Goal: Task Accomplishment & Management: Use online tool/utility

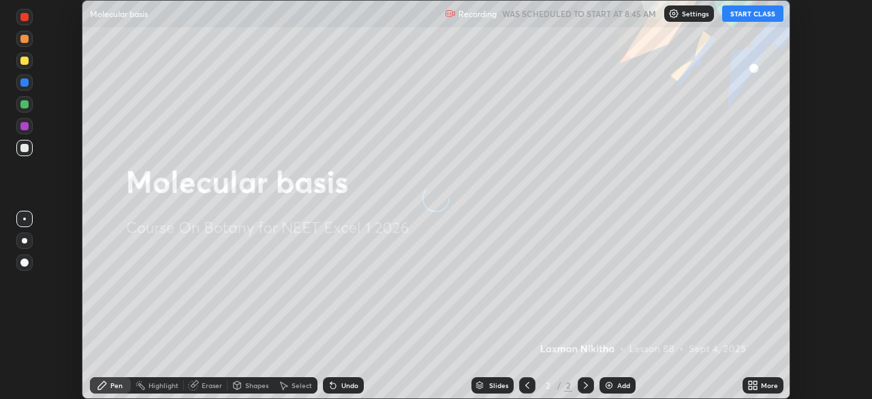
scroll to position [399, 871]
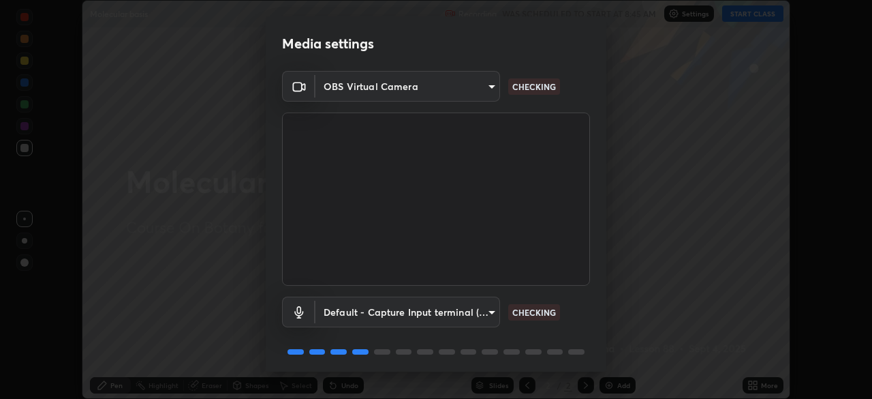
click at [463, 94] on body "Erase all Molecular basis Recording WAS SCHEDULED TO START AT 8:45 AM Settings …" at bounding box center [436, 199] width 872 height 399
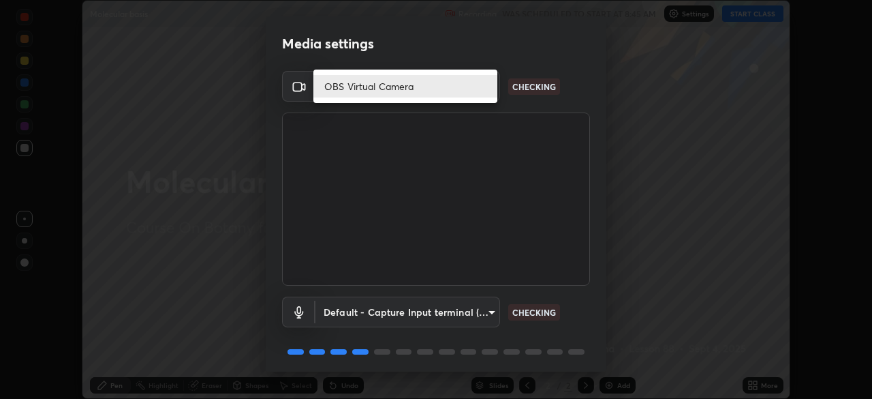
click at [420, 91] on li "OBS Virtual Camera" at bounding box center [405, 86] width 184 height 22
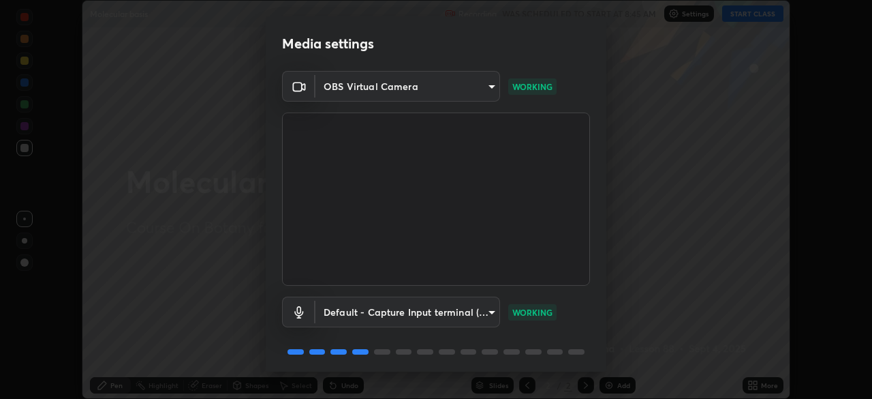
click at [468, 90] on body "Erase all Molecular basis Recording WAS SCHEDULED TO START AT 8:45 AM Settings …" at bounding box center [436, 199] width 872 height 399
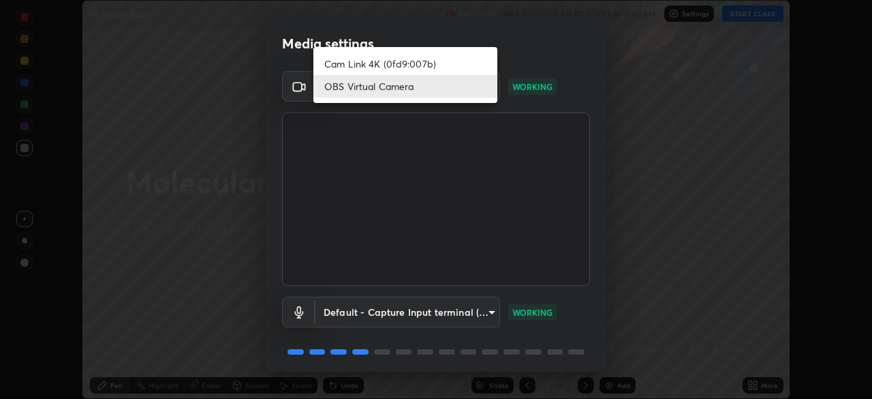
click at [435, 62] on li "Cam Link 4K (0fd9:007b)" at bounding box center [405, 63] width 184 height 22
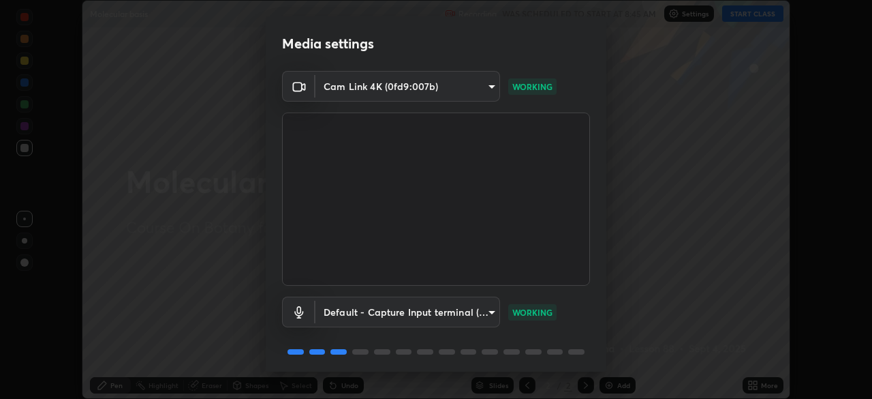
type input "55b0da6aefd24438982a27c6421c83a582a8832625b81bb231f4e949ad6bd7a7"
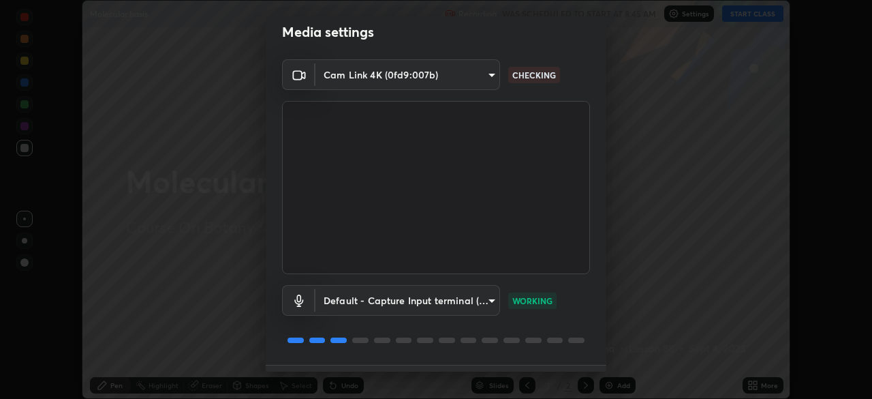
scroll to position [48, 0]
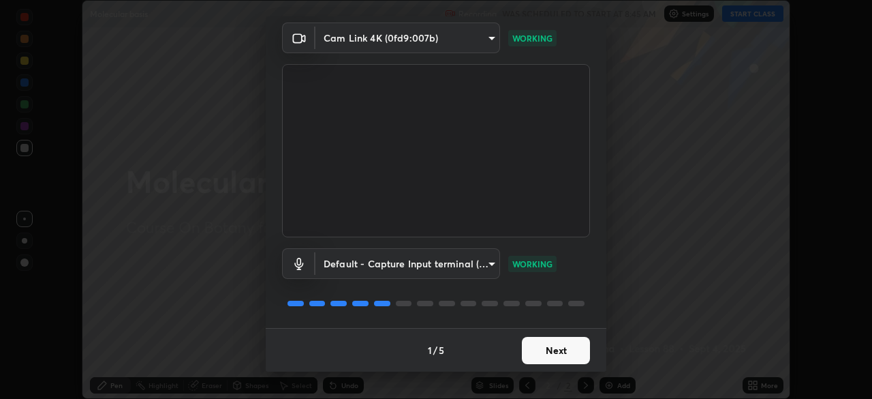
click at [548, 347] on button "Next" at bounding box center [556, 350] width 68 height 27
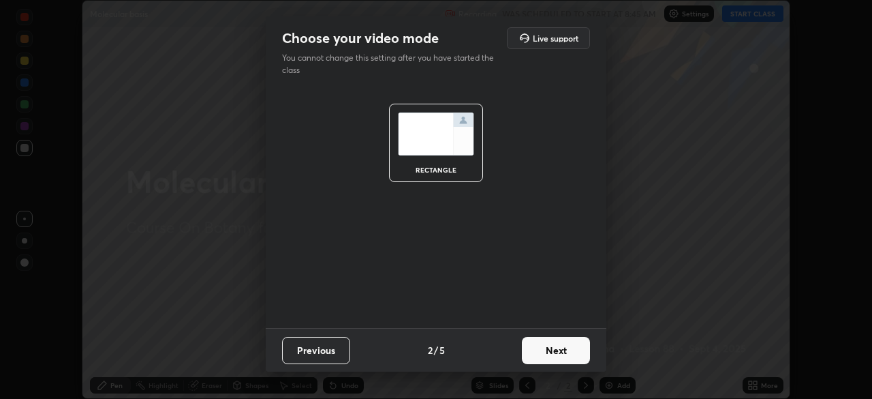
scroll to position [0, 0]
click at [571, 353] on button "Next" at bounding box center [556, 350] width 68 height 27
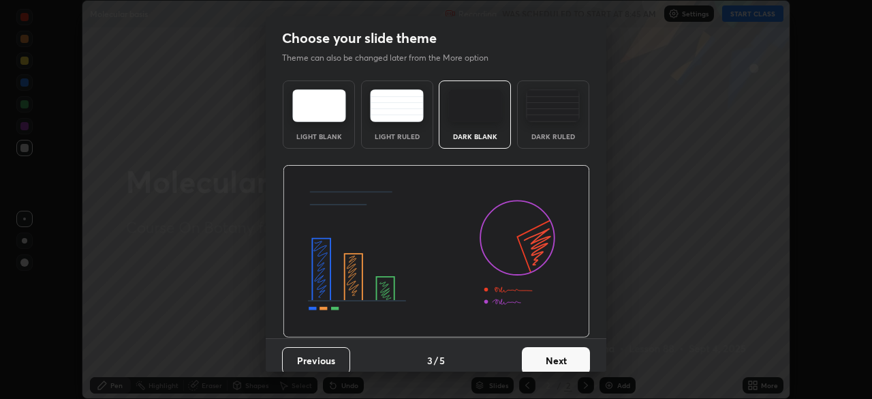
click at [575, 358] on button "Next" at bounding box center [556, 360] width 68 height 27
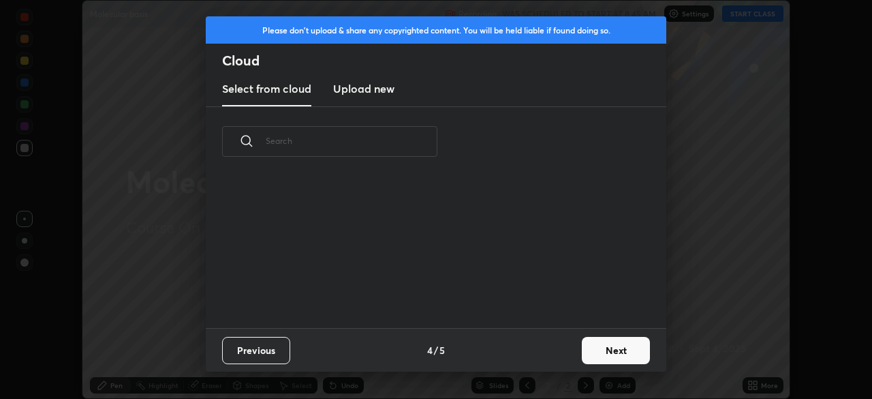
click at [591, 352] on button "Next" at bounding box center [616, 350] width 68 height 27
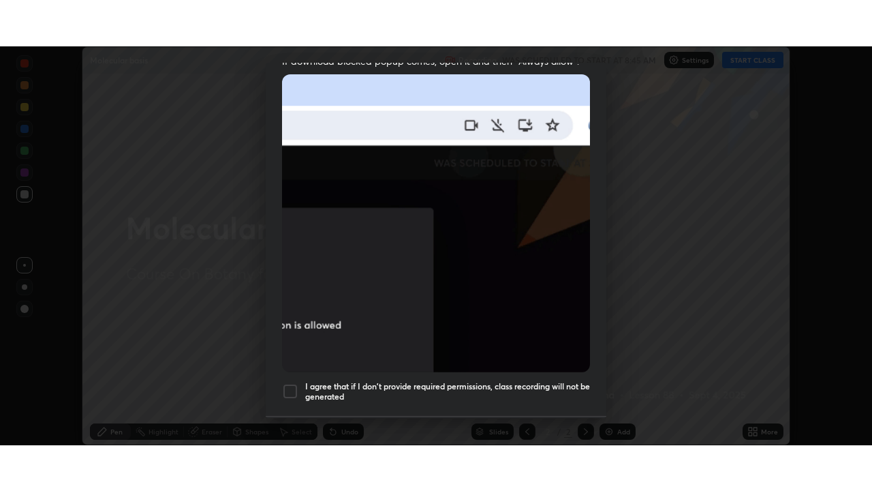
scroll to position [326, 0]
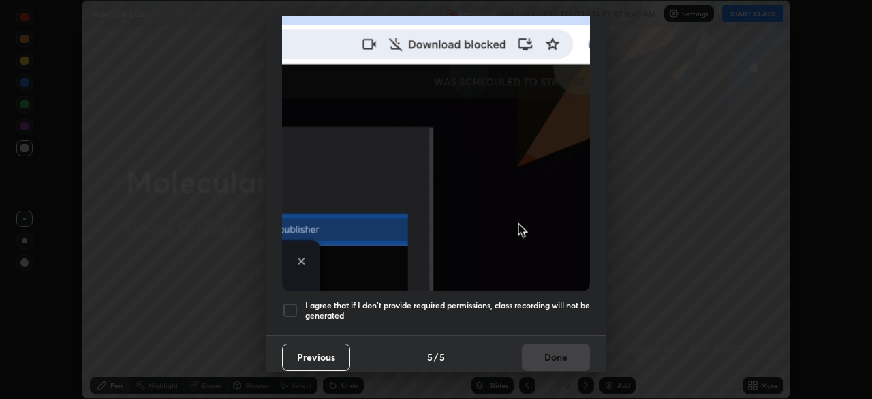
click at [291, 308] on div at bounding box center [290, 310] width 16 height 16
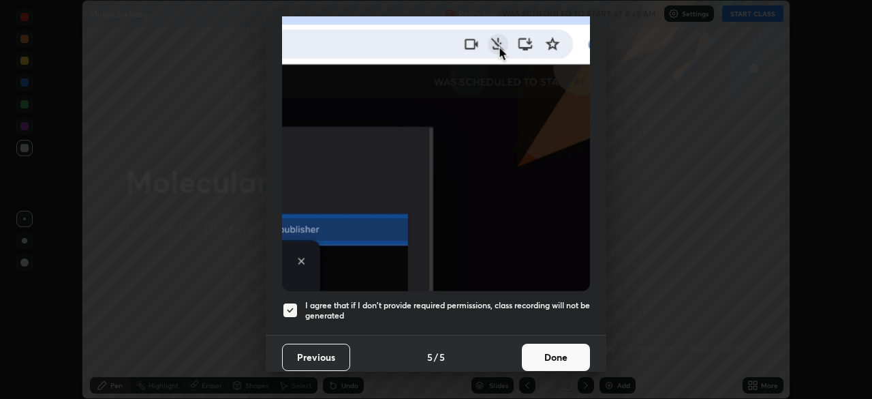
click at [553, 345] on button "Done" at bounding box center [556, 356] width 68 height 27
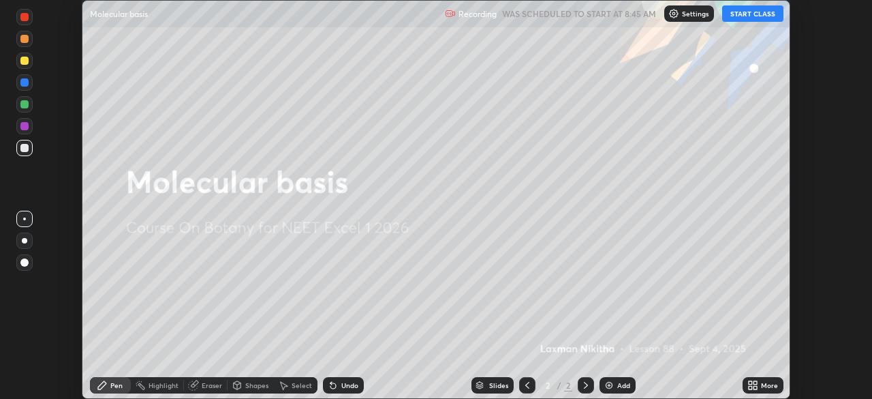
click at [745, 18] on button "START CLASS" at bounding box center [752, 13] width 61 height 16
click at [773, 384] on div "More" at bounding box center [769, 385] width 17 height 7
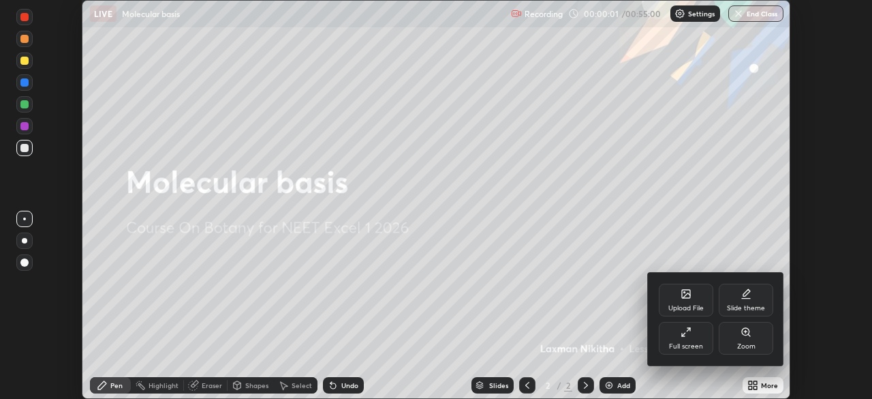
click at [700, 346] on div "Full screen" at bounding box center [686, 346] width 34 height 7
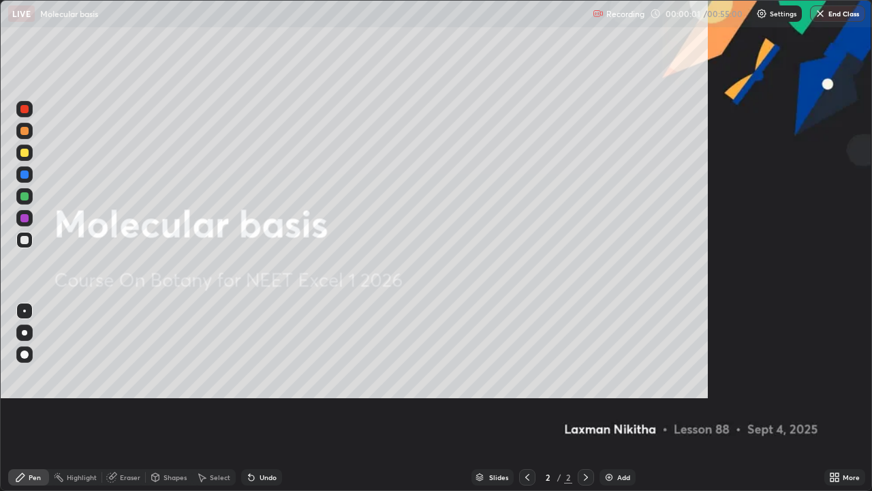
scroll to position [491, 872]
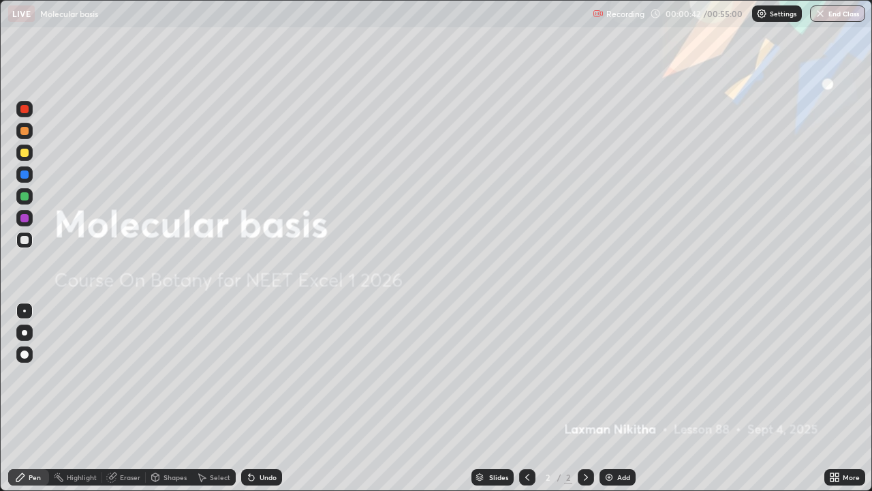
click at [610, 398] on img at bounding box center [609, 476] width 11 height 11
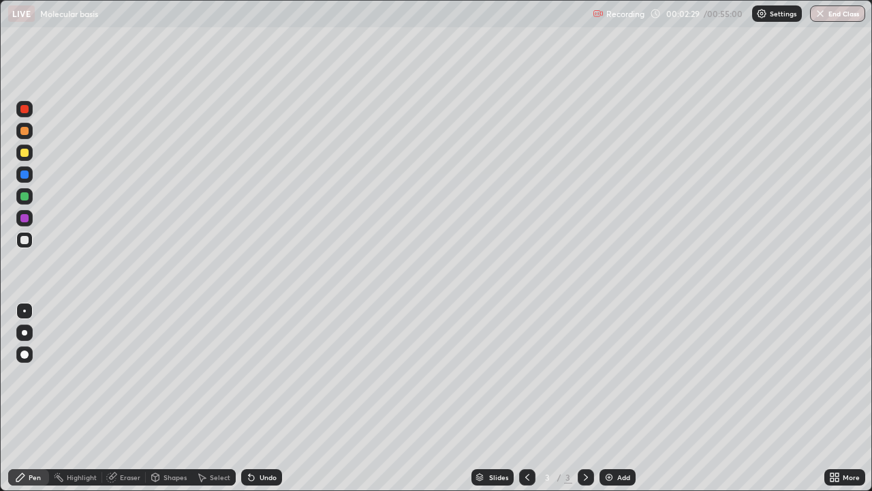
click at [29, 155] on div at bounding box center [24, 152] width 16 height 16
click at [615, 398] on div "Add" at bounding box center [618, 477] width 36 height 16
